Goal: Task Accomplishment & Management: Use online tool/utility

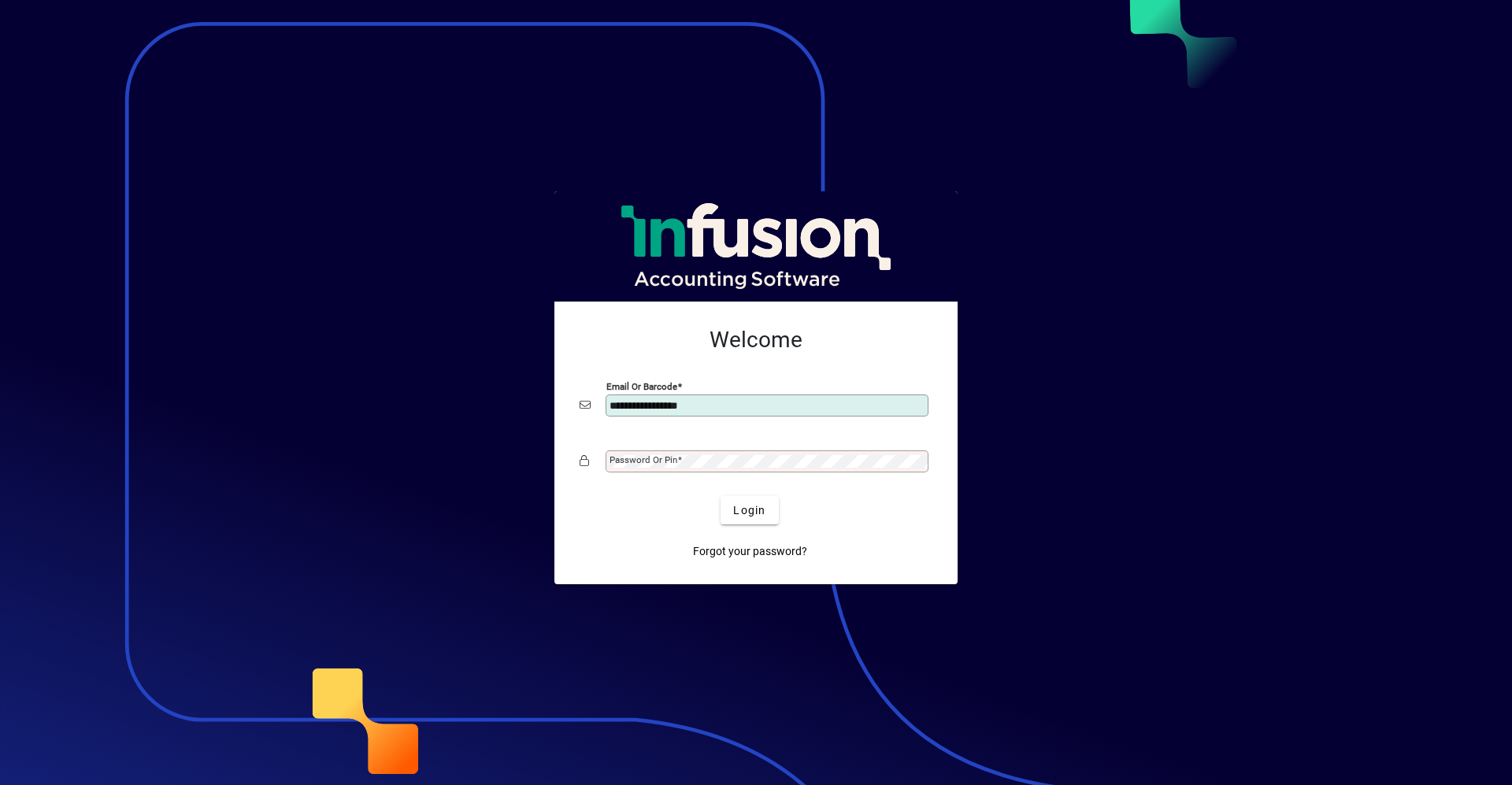
type input "**********"
click at [720, 496] on button "Login" at bounding box center [749, 510] width 57 height 29
